Goal: Information Seeking & Learning: Understand process/instructions

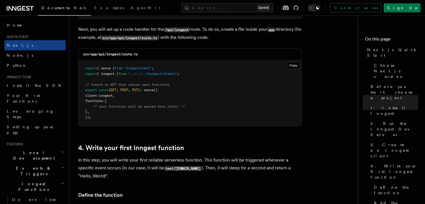
scroll to position [782, 0]
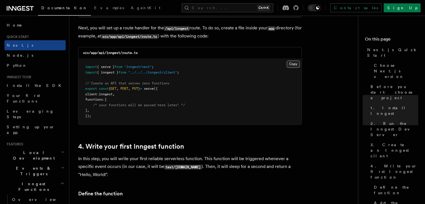
click at [294, 67] on button "Copy Copied" at bounding box center [293, 63] width 13 height 7
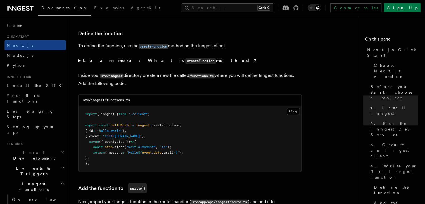
scroll to position [950, 0]
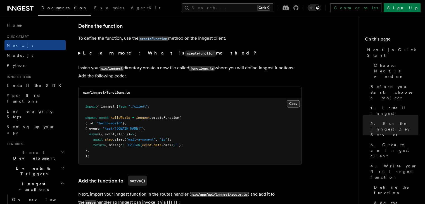
click at [293, 104] on button "Copy Copied" at bounding box center [293, 103] width 13 height 7
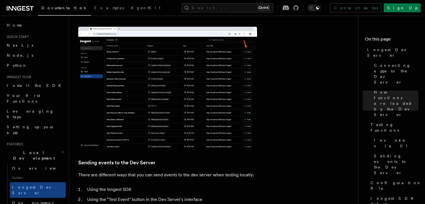
scroll to position [855, 0]
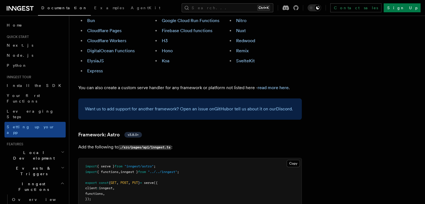
scroll to position [391, 0]
